Goal: Task Accomplishment & Management: Complete application form

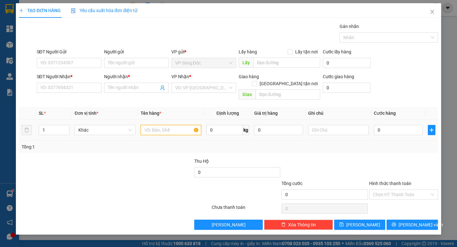
click at [174, 125] on input "text" at bounding box center [171, 130] width 61 height 10
type input "THÙNG"
click at [223, 89] on input "search" at bounding box center [201, 88] width 53 height 10
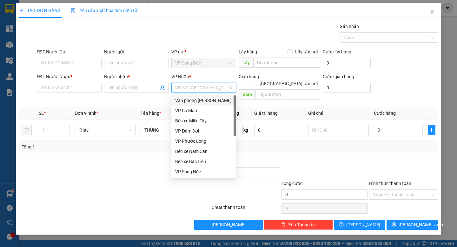
click at [220, 101] on div "Văn phòng [PERSON_NAME]" at bounding box center [203, 100] width 57 height 7
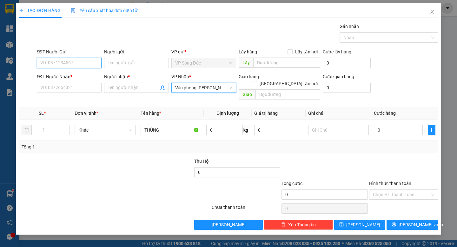
click at [75, 63] on input "SĐT Người Gửi" at bounding box center [69, 63] width 65 height 10
type input "0778153270"
click at [88, 75] on div "0778153270 - CHÚ DOANH" at bounding box center [69, 75] width 57 height 7
type input "CHÚ DOANH"
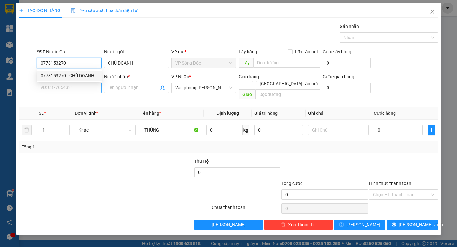
type input "0778153270"
click at [89, 90] on input "SĐT Người Nhận *" at bounding box center [69, 87] width 65 height 10
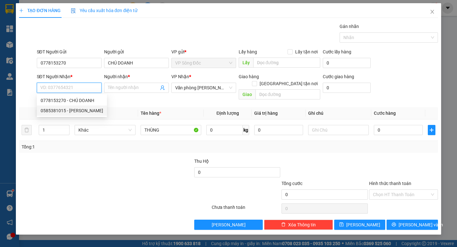
click at [98, 109] on div "0585381015 - [PERSON_NAME]" at bounding box center [72, 110] width 63 height 7
type input "0585381015"
type input "[PERSON_NAME]"
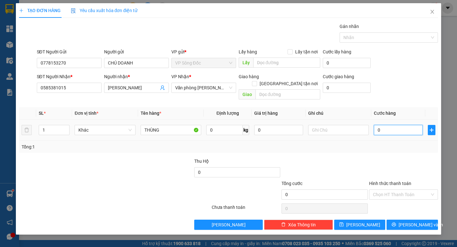
click at [393, 125] on input "0" at bounding box center [398, 130] width 49 height 10
type input "4"
type input "0"
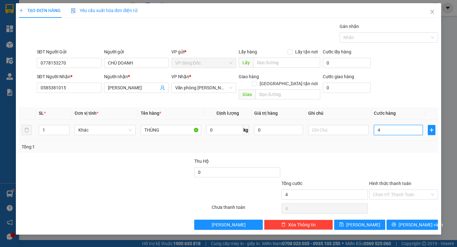
type input "0"
type input "05"
type input "5"
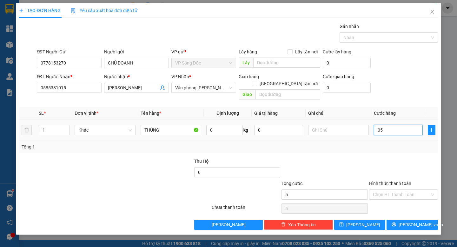
type input "050"
type input "50"
drag, startPoint x: 389, startPoint y: 127, endPoint x: 347, endPoint y: 131, distance: 42.7
click at [347, 131] on tr "1 Khác THÙNG 0 kg 0 050" at bounding box center [228, 129] width 418 height 21
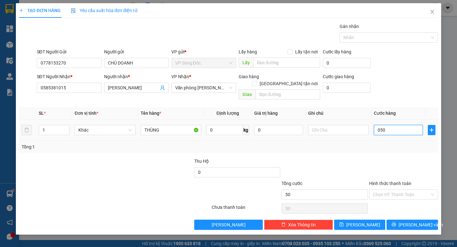
type input "5"
type input "50"
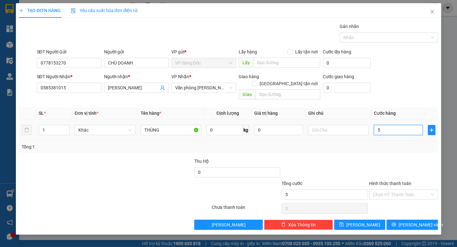
type input "50"
type input "50.000"
click at [370, 143] on div "Tổng: 1" at bounding box center [228, 146] width 413 height 7
click at [409, 189] on input "Hình thức thanh toán" at bounding box center [401, 194] width 57 height 10
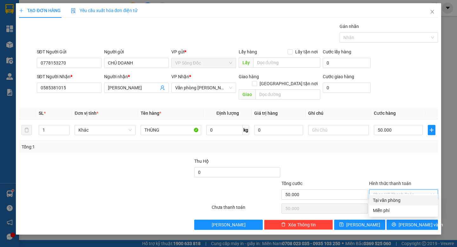
click at [406, 201] on div "Tại văn phòng" at bounding box center [403, 199] width 61 height 7
type input "0"
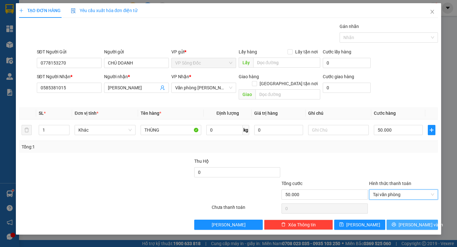
click at [415, 221] on span "[PERSON_NAME] và In" at bounding box center [420, 224] width 44 height 7
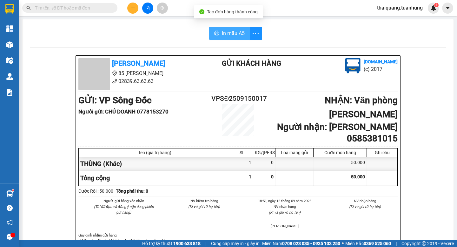
click at [229, 33] on span "In mẫu A5" at bounding box center [233, 33] width 23 height 8
